Goal: Task Accomplishment & Management: Use online tool/utility

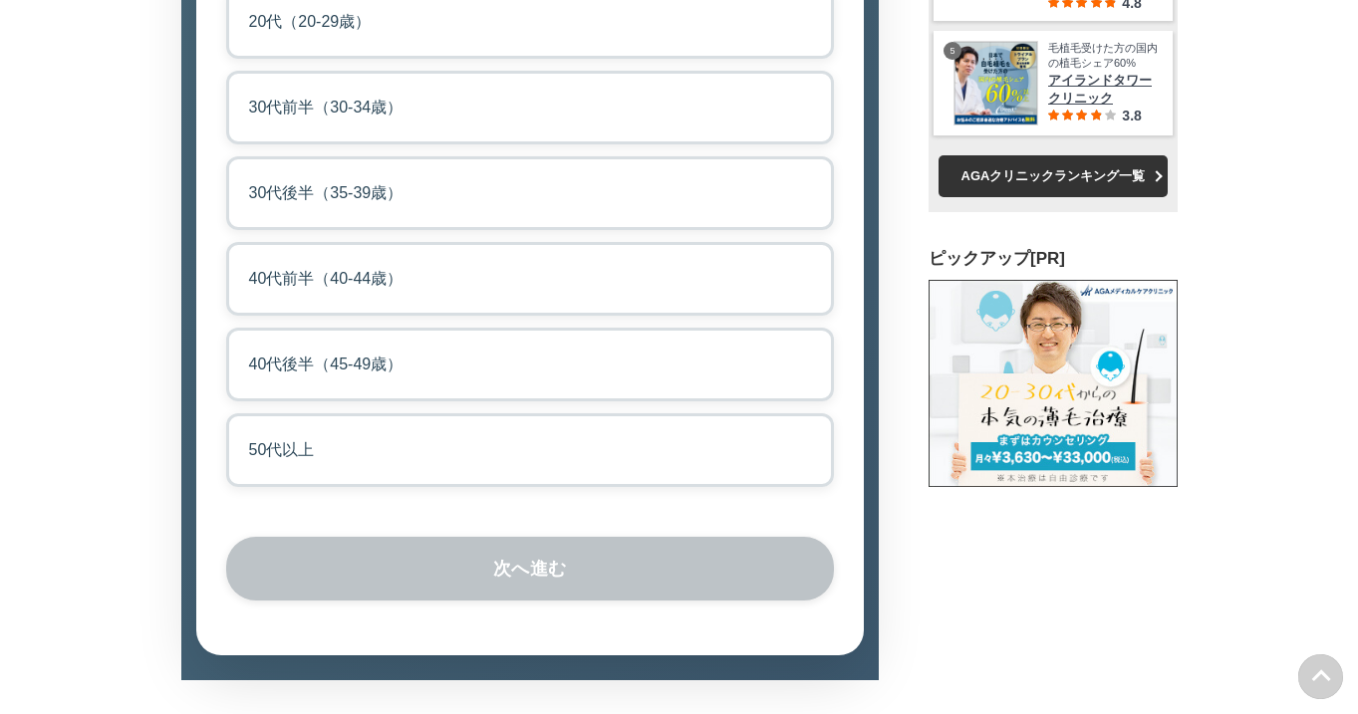
scroll to position [3882, 0]
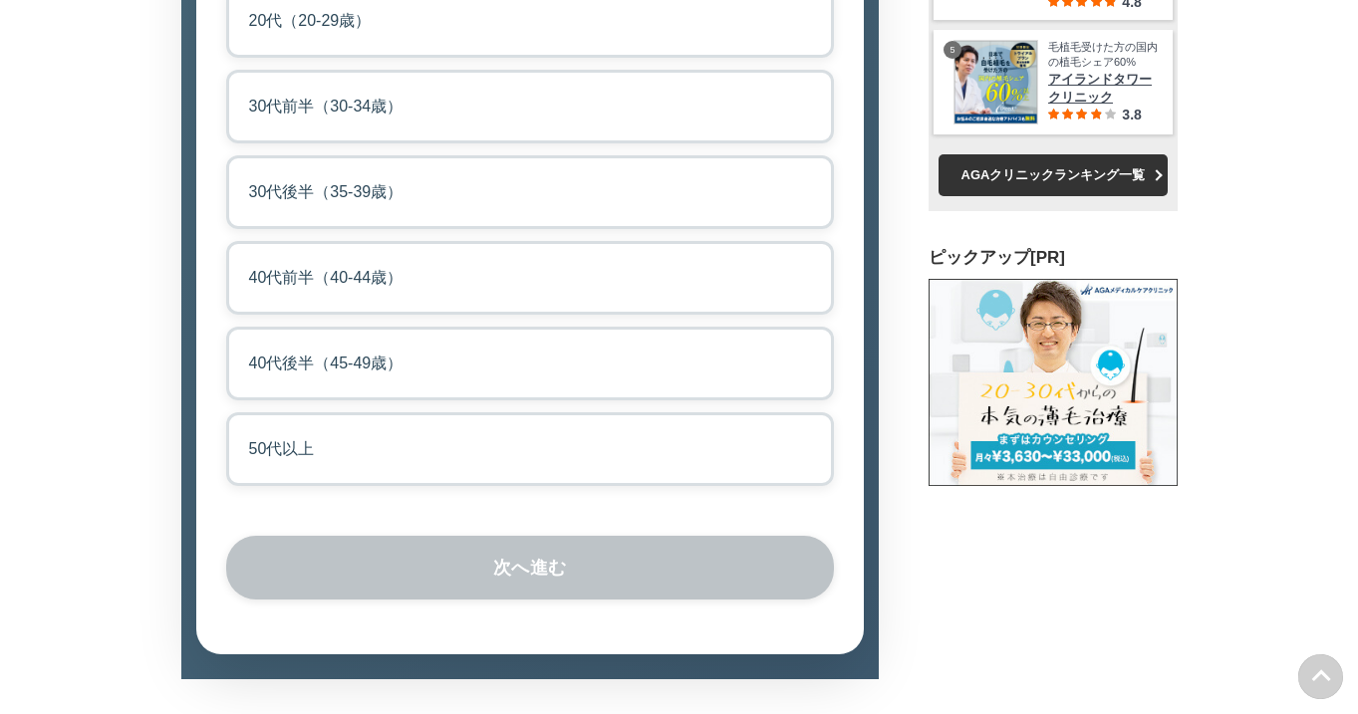
click at [352, 486] on label "50代以上" at bounding box center [530, 449] width 608 height 74
click at [239, 425] on input "50代以上" at bounding box center [232, 418] width 13 height 13
radio input "true"
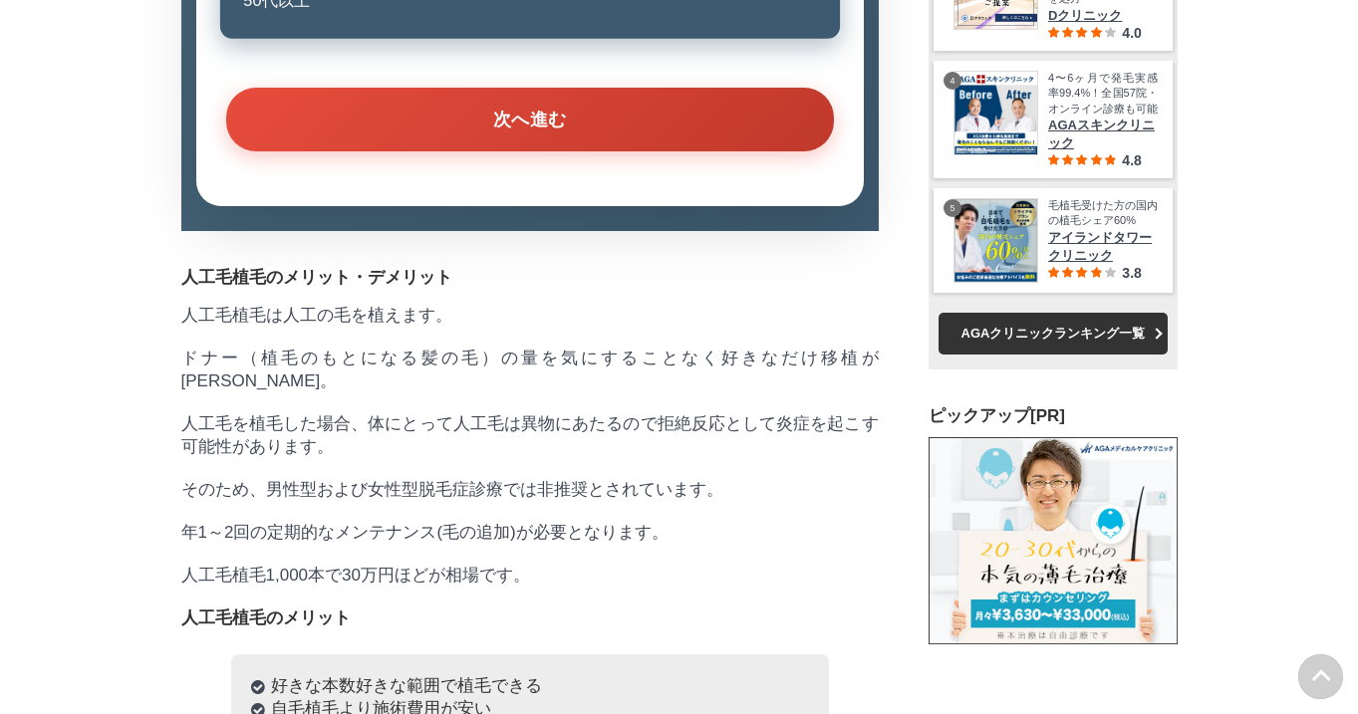
scroll to position [4345, 0]
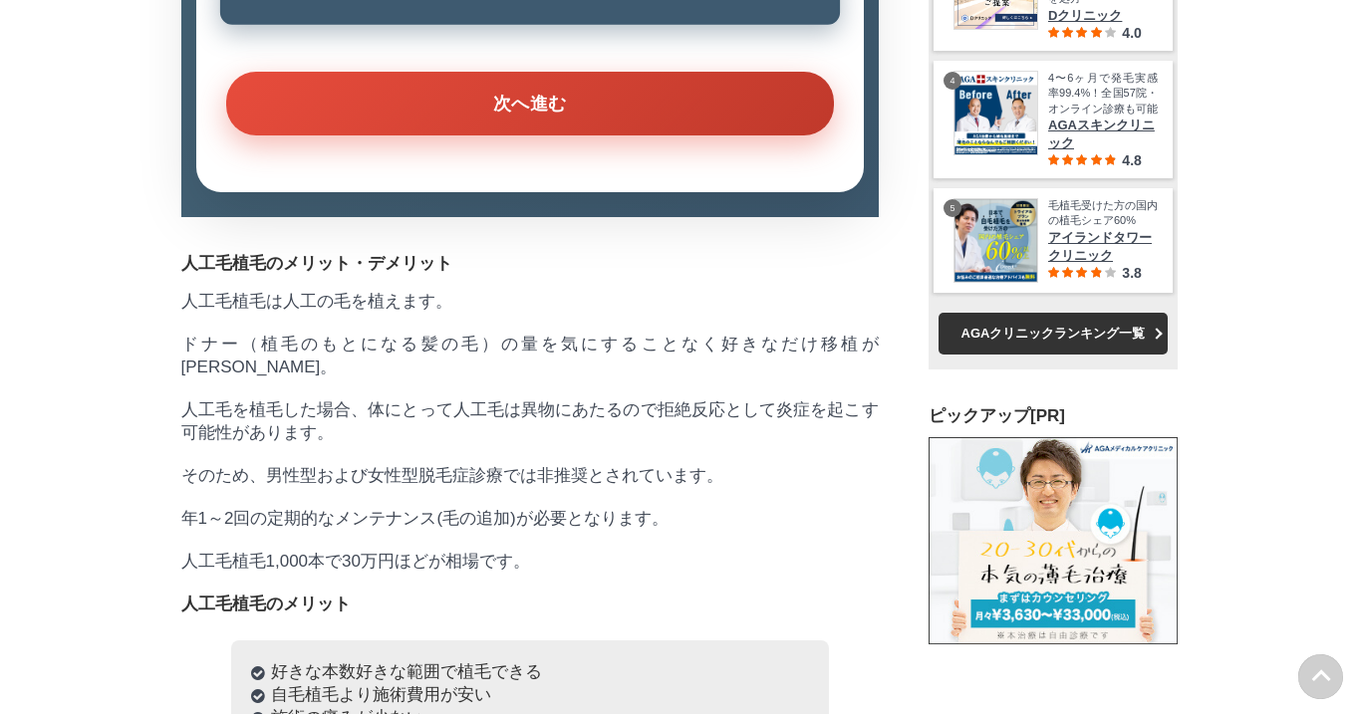
click at [401, 135] on button "次へ進む" at bounding box center [530, 104] width 608 height 64
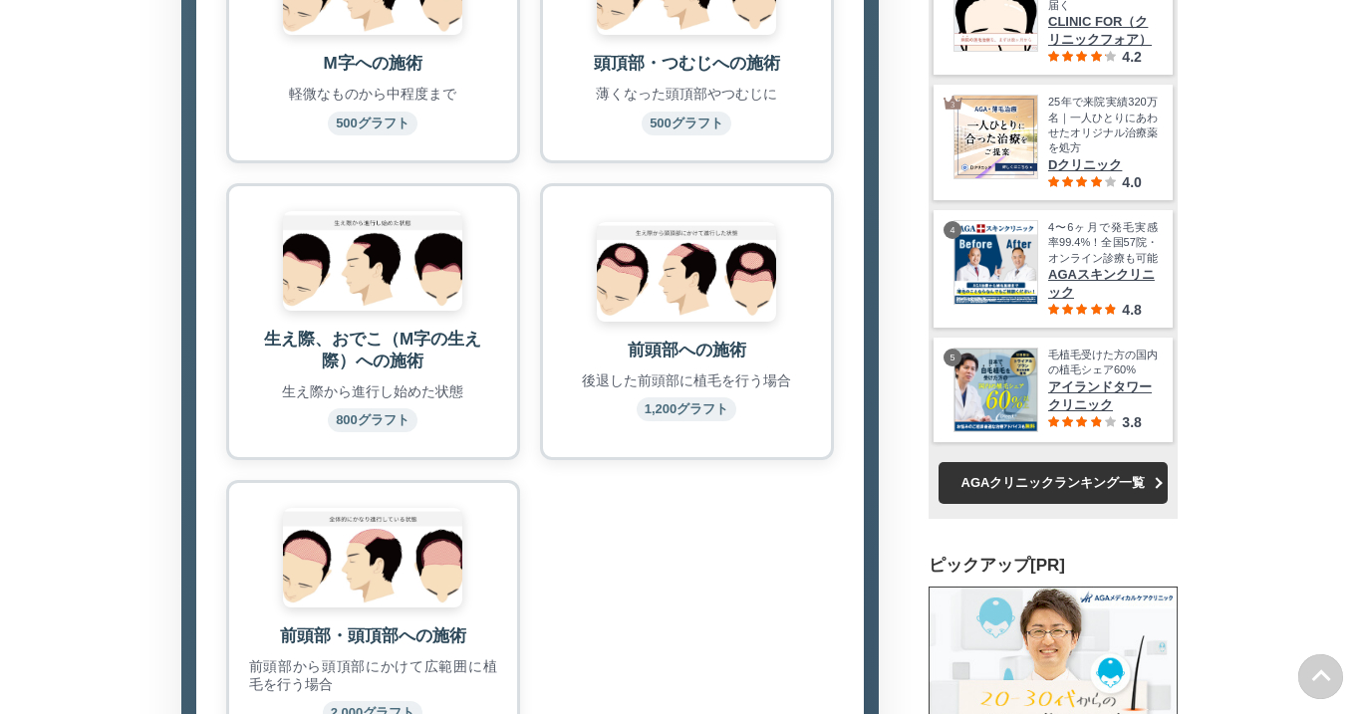
scroll to position [3945, 0]
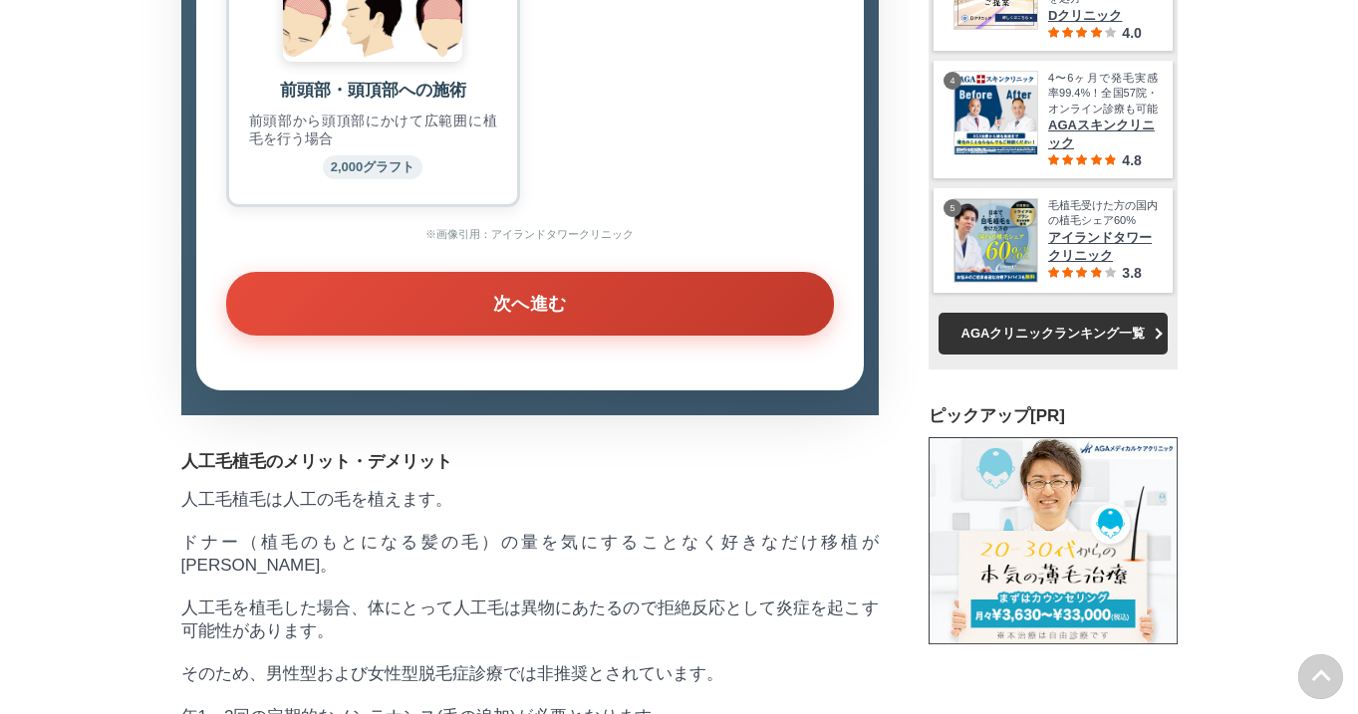
scroll to position [4508, 0]
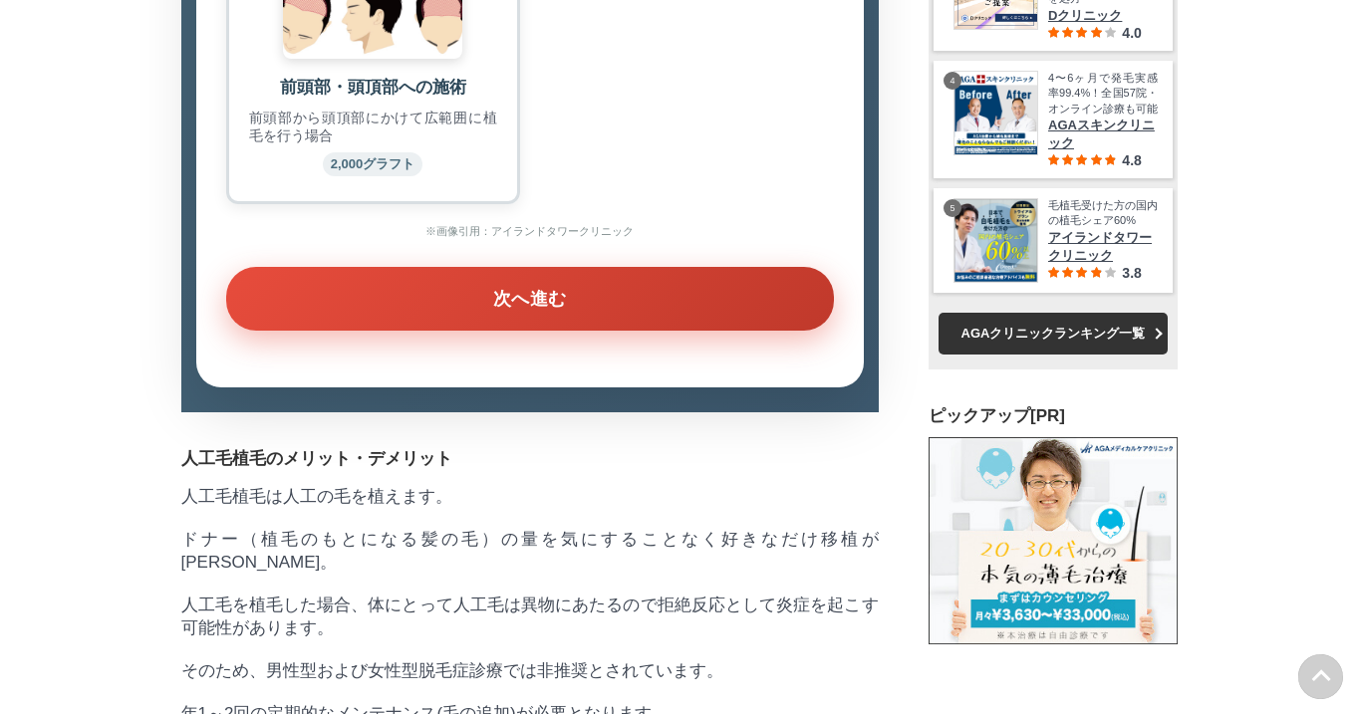
click at [687, 331] on button "次へ進む" at bounding box center [530, 299] width 608 height 64
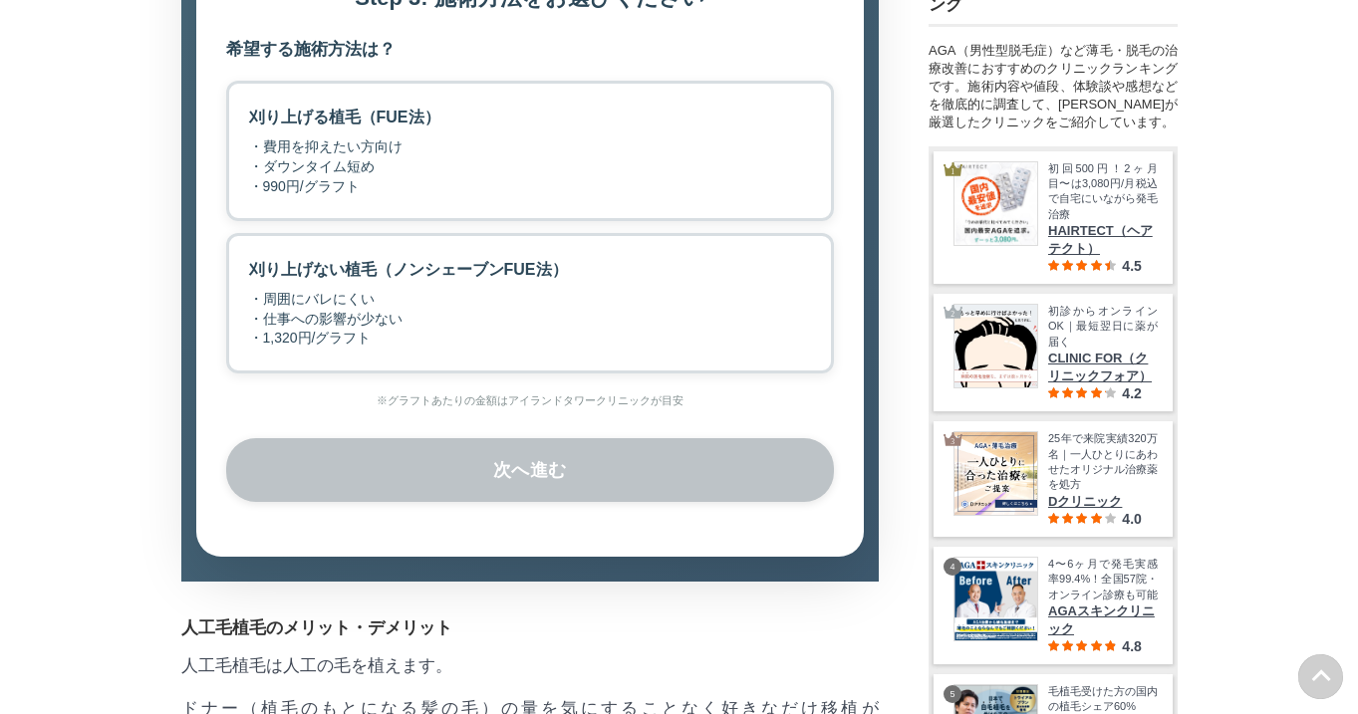
scroll to position [0, 0]
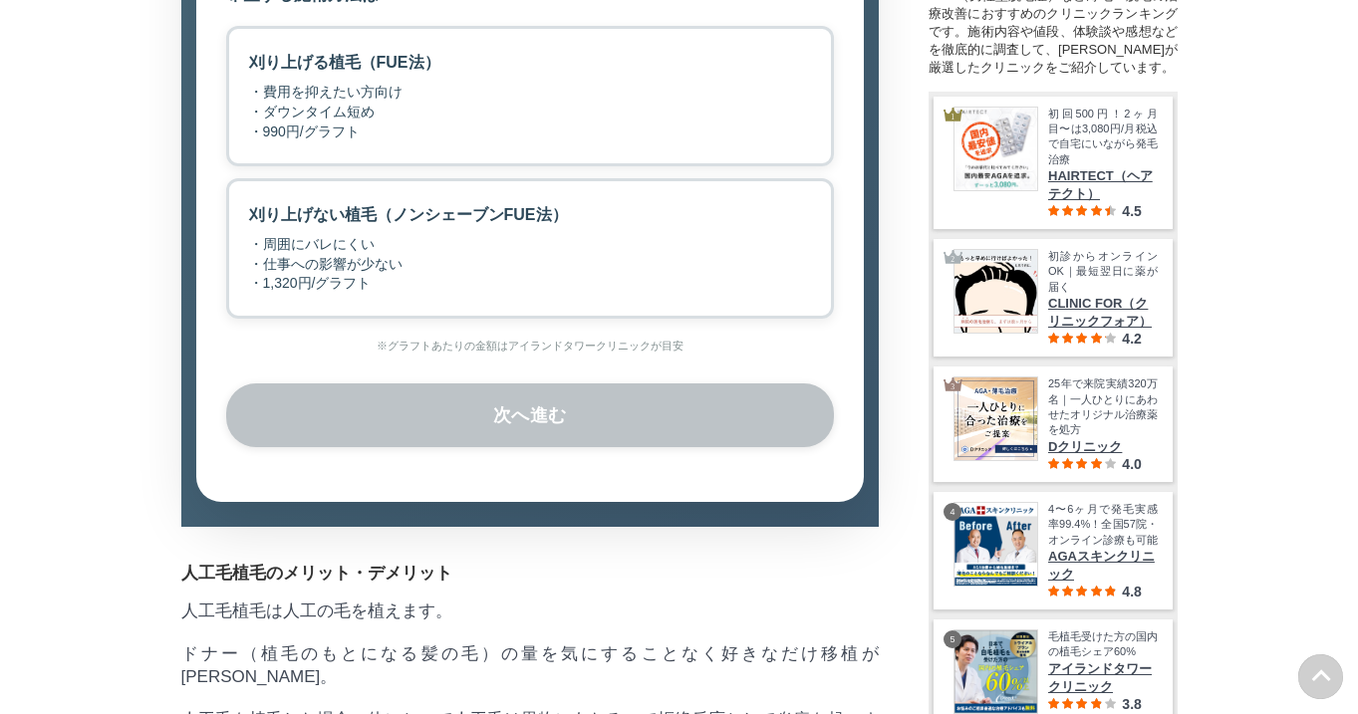
click at [675, 319] on label "刈り上げない植毛（ノンシェーブンFUE法） ・周囲にバレにくい ・仕事への影響が少ない ・1,320円/グラフト" at bounding box center [530, 248] width 608 height 140
click at [239, 191] on input "刈り上げない植毛（ノンシェーブンFUE法） ・周囲にバレにくい ・仕事への影響が少ない ・1,320円/グラフト" at bounding box center [232, 184] width 13 height 13
radio input "true"
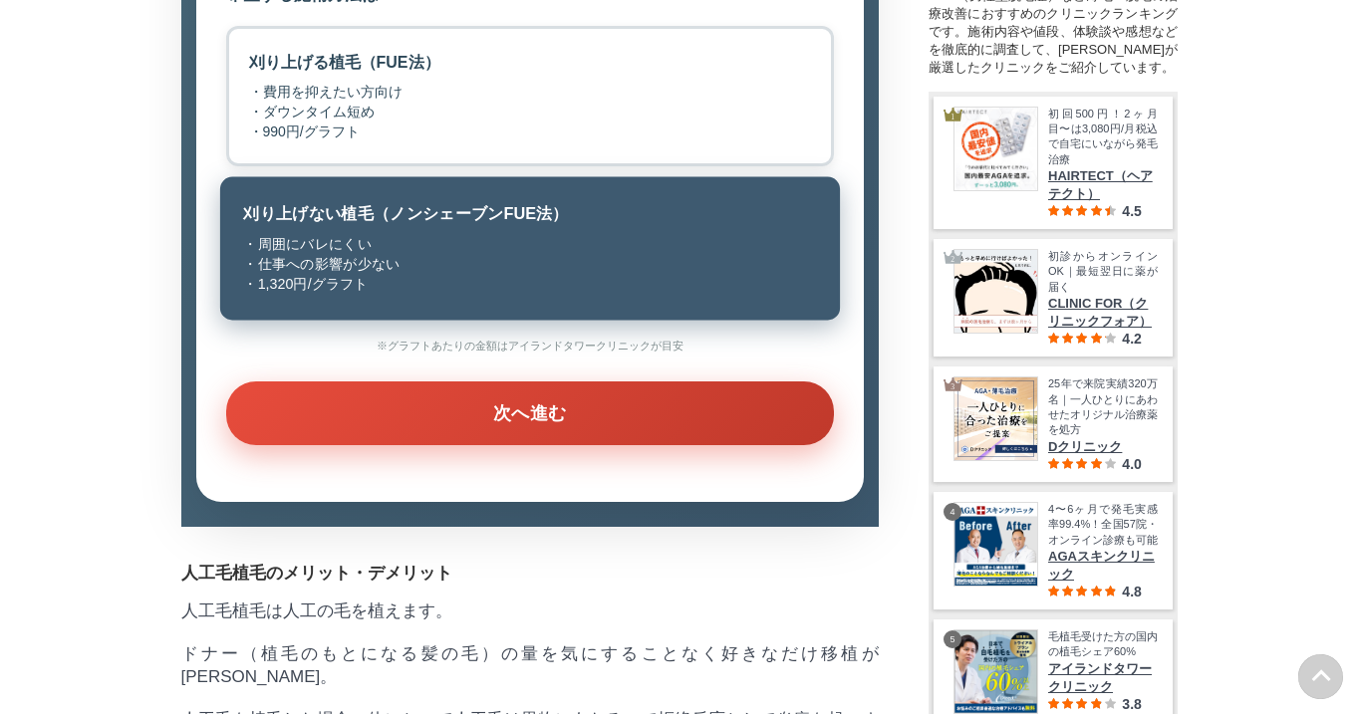
click at [674, 445] on button "次へ進む" at bounding box center [530, 414] width 608 height 64
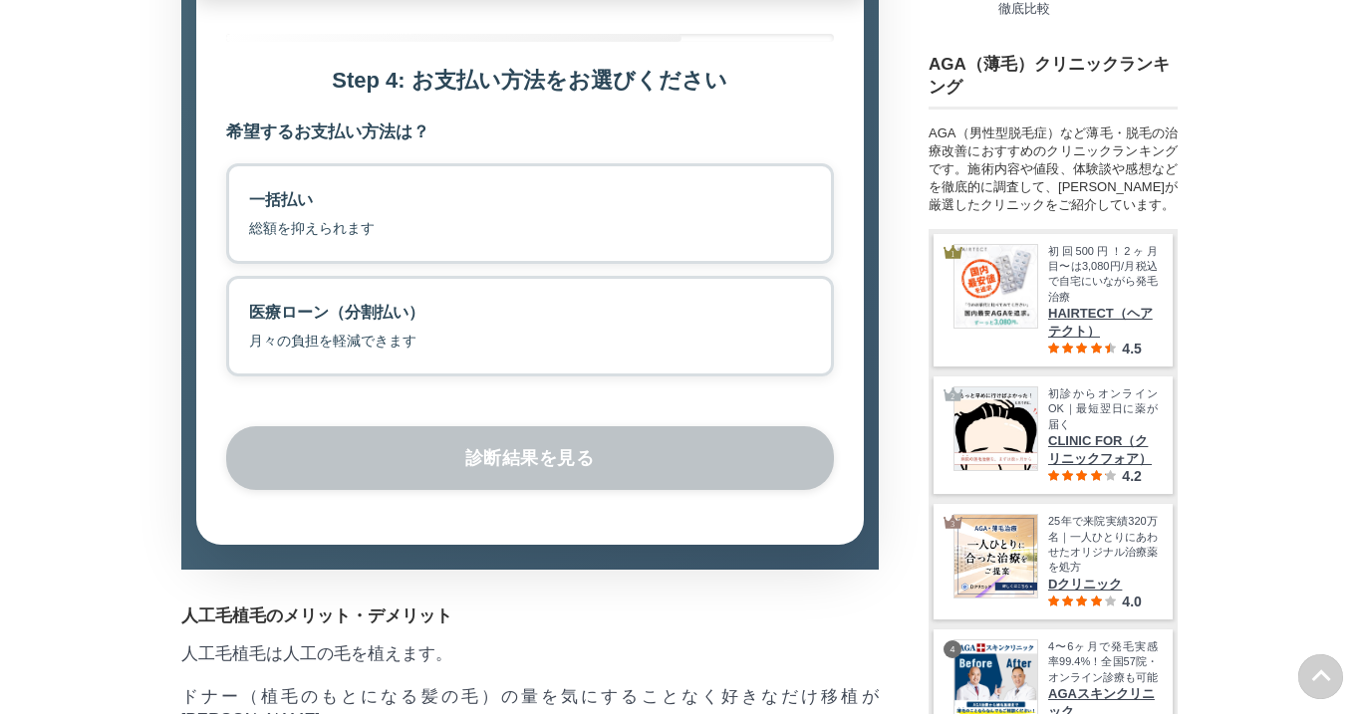
click at [657, 264] on label "一括払い 総額を抑えられます" at bounding box center [530, 213] width 608 height 101
click at [239, 176] on input "一括払い 総額を抑えられます" at bounding box center [232, 169] width 13 height 13
radio input "true"
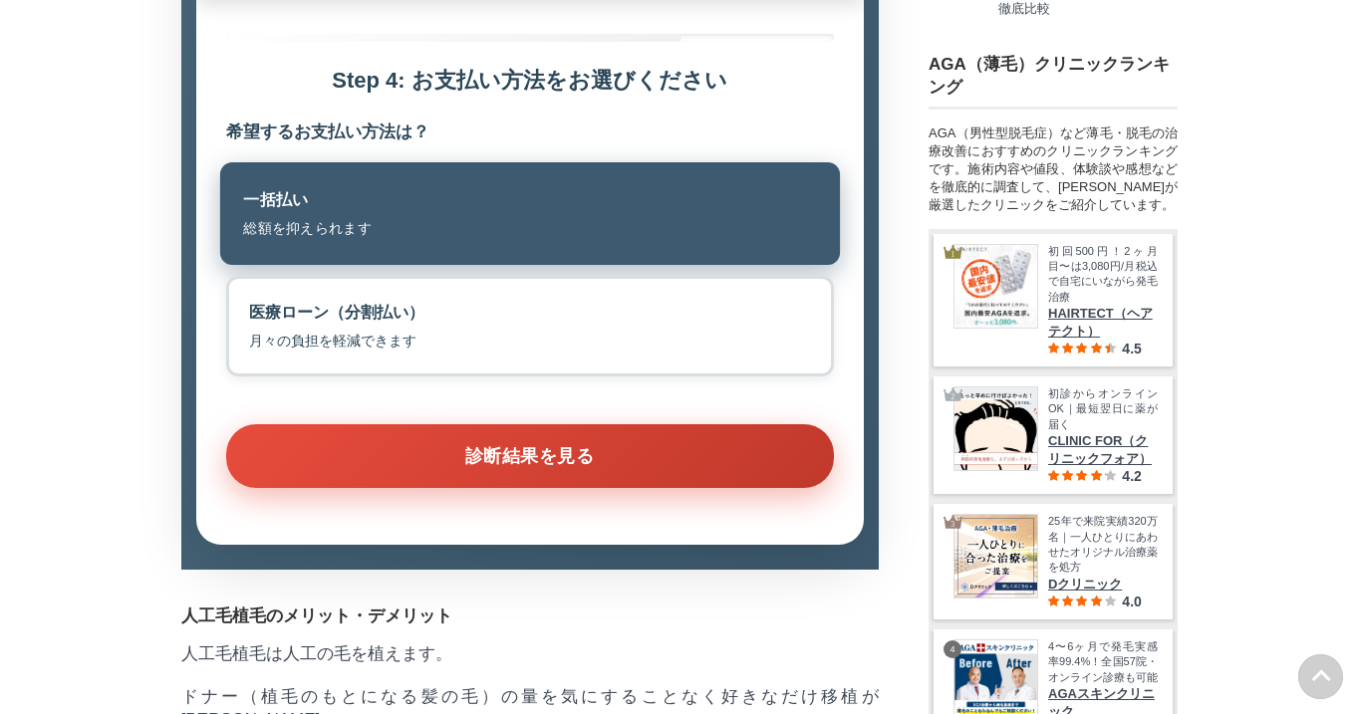
click at [667, 488] on button "診断結果を見る" at bounding box center [530, 456] width 608 height 64
